Goal: Task Accomplishment & Management: Complete application form

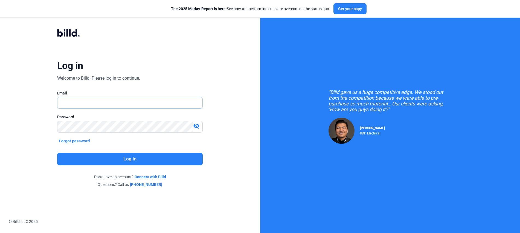
type input "[PERSON_NAME][EMAIL_ADDRESS][PERSON_NAME][DOMAIN_NAME]"
click at [165, 165] on button "Log in" at bounding box center [129, 159] width 145 height 13
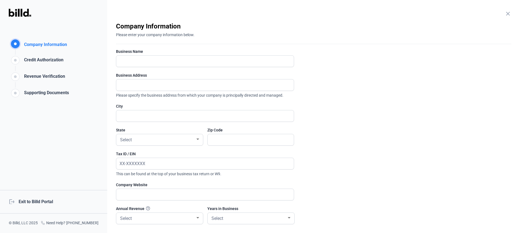
click at [507, 14] on mat-icon "close" at bounding box center [507, 13] width 7 height 7
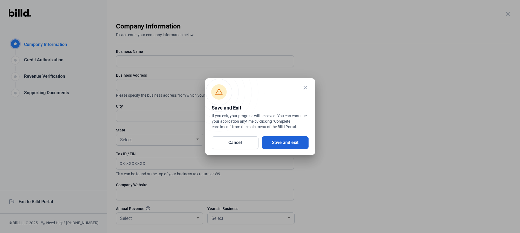
click at [277, 140] on button "Save and exit" at bounding box center [285, 142] width 47 height 13
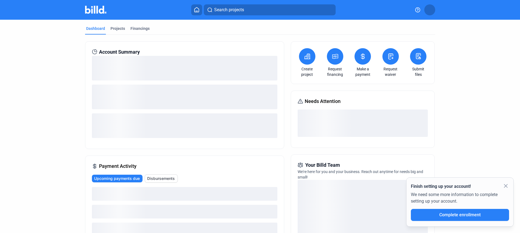
click at [471, 67] on dashboard "Dashboard Projects Financings Account Summary Payment Activity Upcoming payment…" at bounding box center [260, 190] width 468 height 341
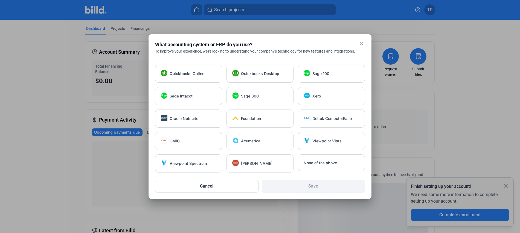
click at [368, 42] on mat-dialog-container "close What accounting system or ERP do you use? To improve your experience, we'…" at bounding box center [259, 116] width 223 height 165
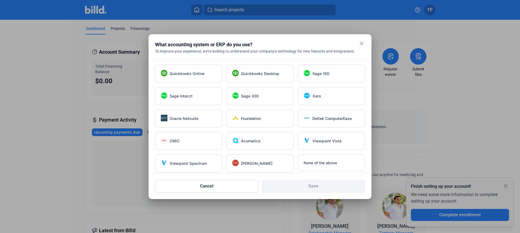
click at [359, 45] on mat-icon "close" at bounding box center [361, 43] width 7 height 7
